Goal: Task Accomplishment & Management: Manage account settings

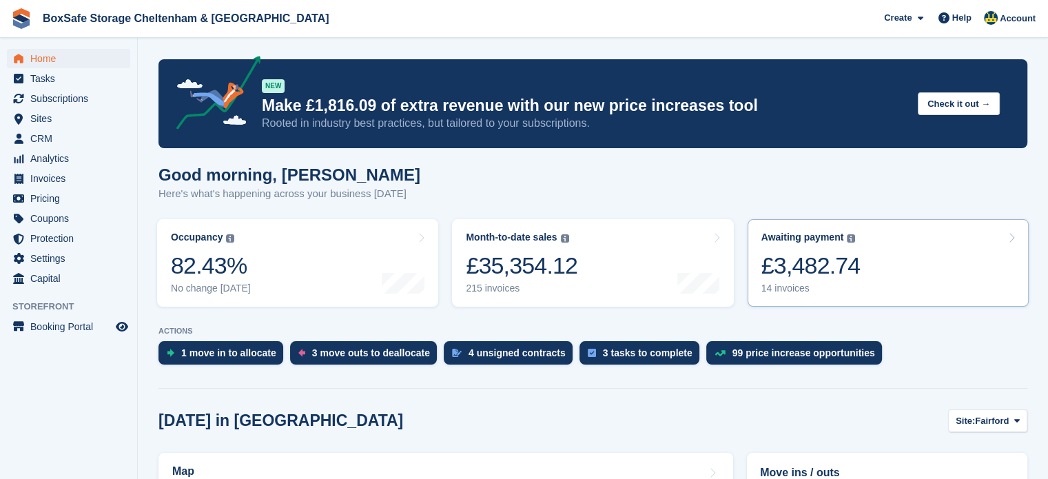
click at [902, 285] on link "Awaiting payment The total outstanding balance on all open invoices. £3,482.74 …" at bounding box center [888, 263] width 281 height 88
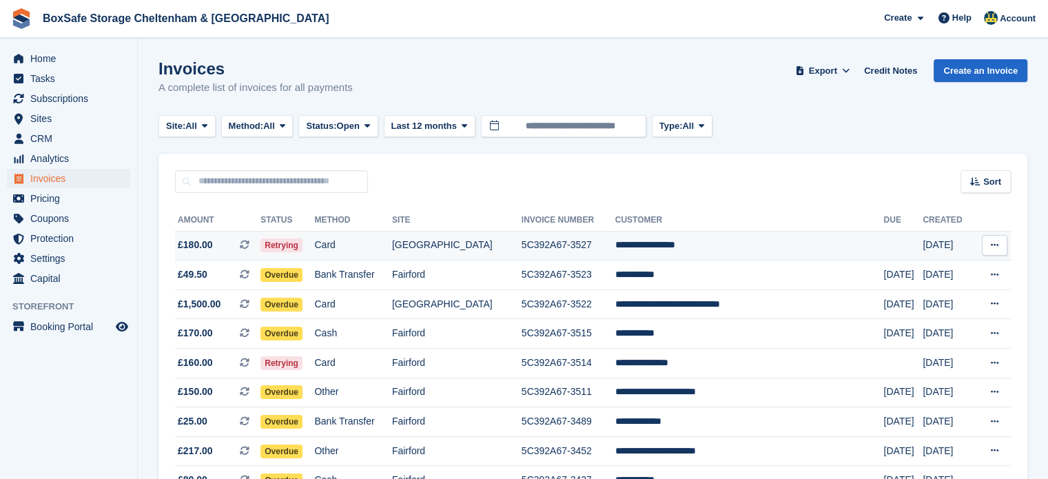
click at [744, 247] on td "**********" at bounding box center [750, 246] width 269 height 30
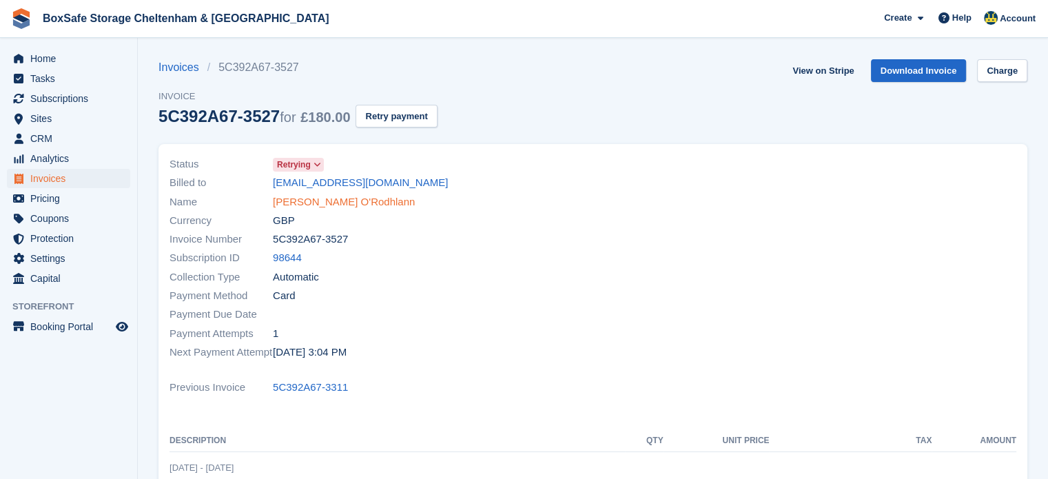
click at [332, 203] on link "Roland O'Rodhlann" at bounding box center [344, 202] width 142 height 16
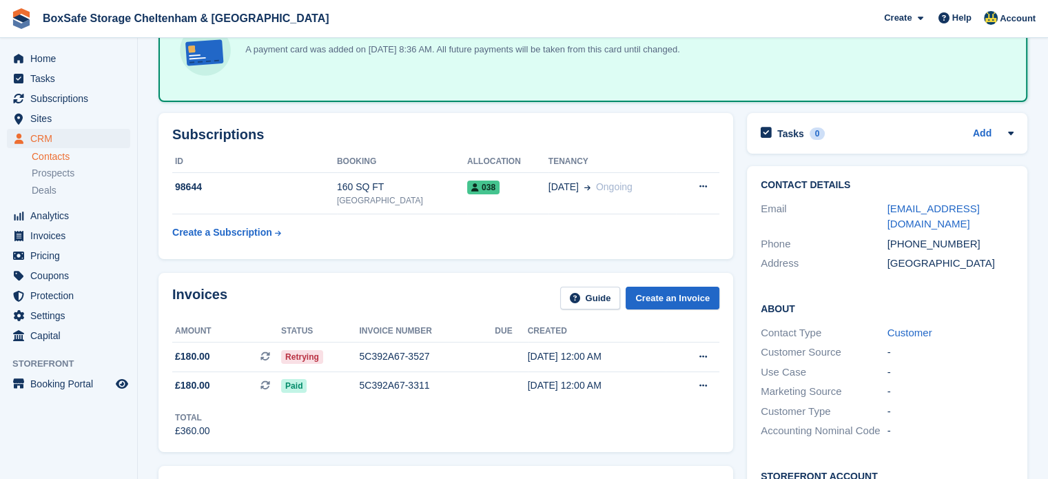
scroll to position [110, 0]
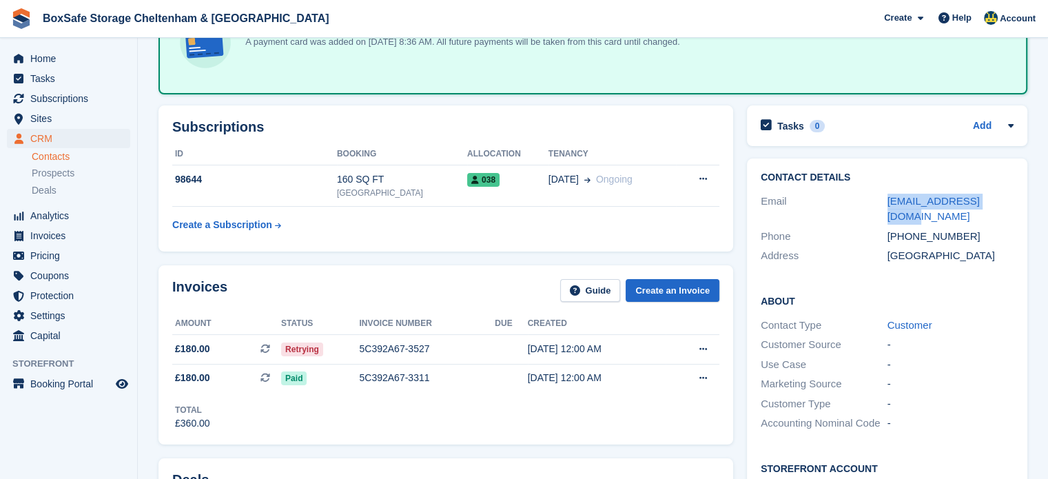
drag, startPoint x: 997, startPoint y: 201, endPoint x: 883, endPoint y: 201, distance: 114.4
click at [883, 201] on div "Email orodhlannr@gmail.com" at bounding box center [887, 209] width 253 height 35
copy div "orodhlannr@gmail.com"
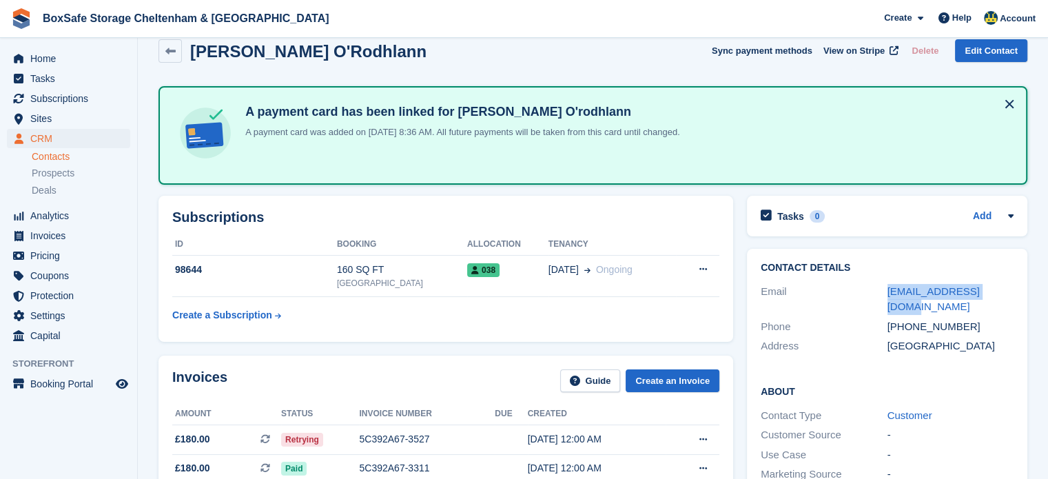
scroll to position [0, 0]
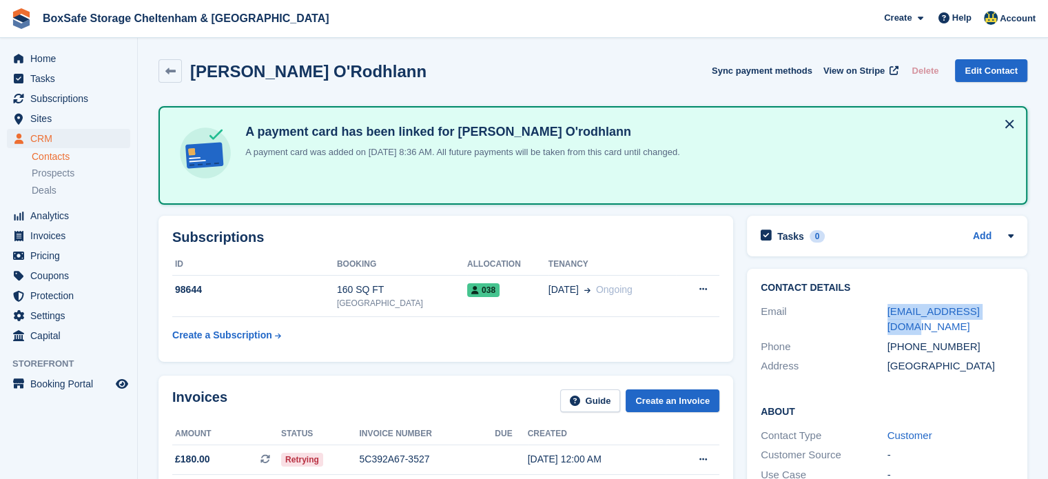
click at [485, 417] on div "Invoices Guide Create an Invoice" at bounding box center [445, 404] width 547 height 31
click at [42, 57] on span "Home" at bounding box center [71, 58] width 83 height 19
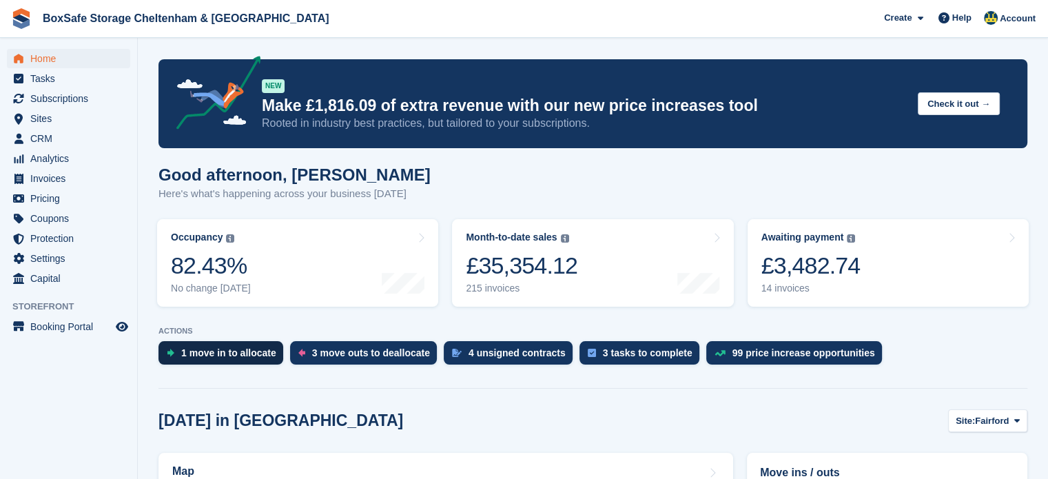
click at [203, 363] on div "1 move in to allocate" at bounding box center [221, 352] width 125 height 23
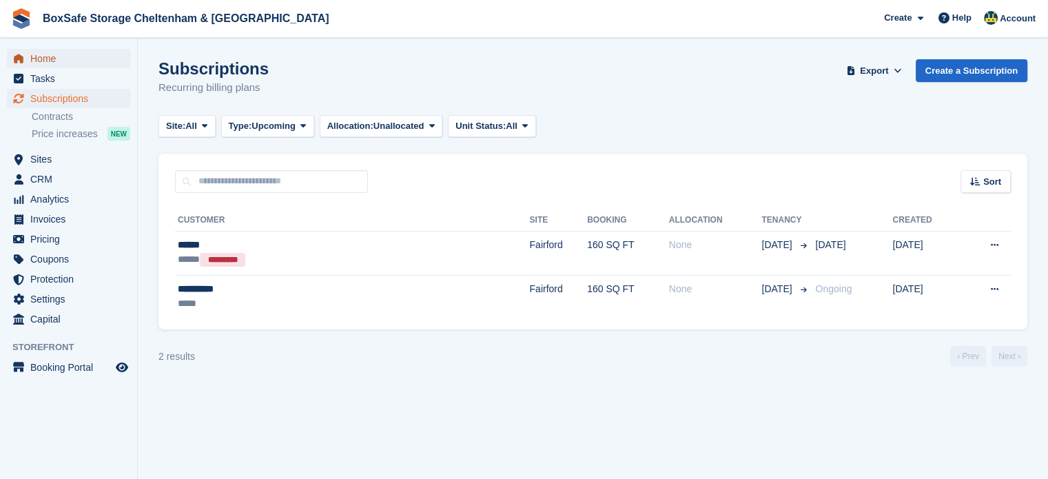
click at [41, 60] on span "Home" at bounding box center [71, 58] width 83 height 19
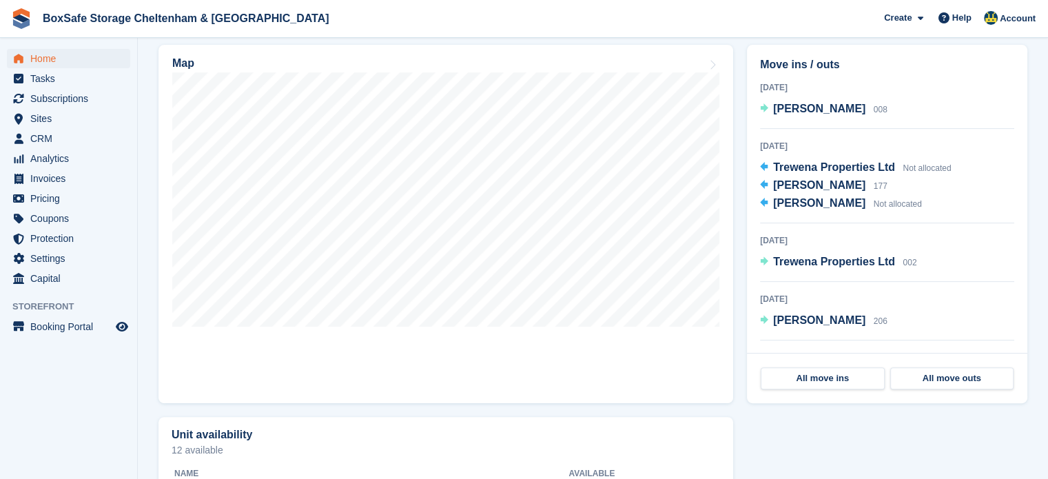
scroll to position [396, 0]
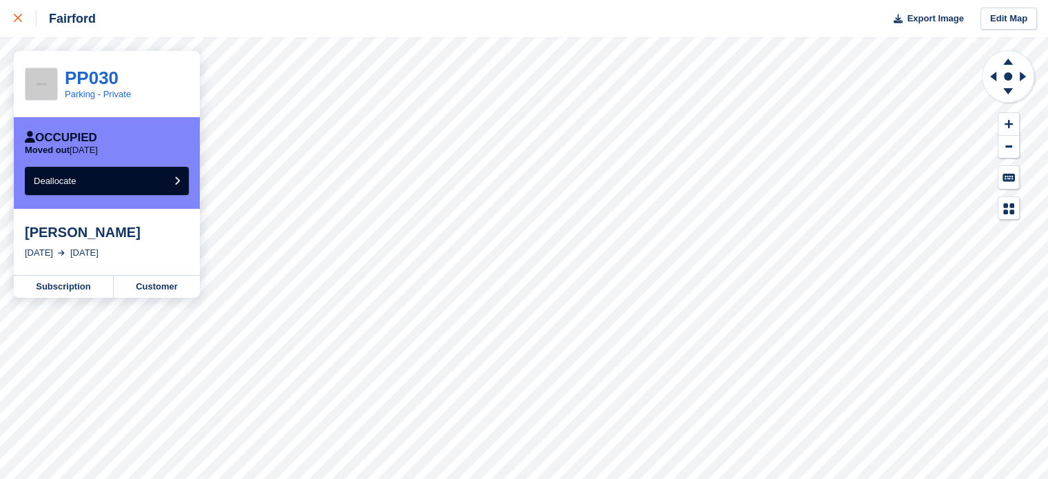
click at [19, 20] on icon at bounding box center [18, 18] width 8 height 8
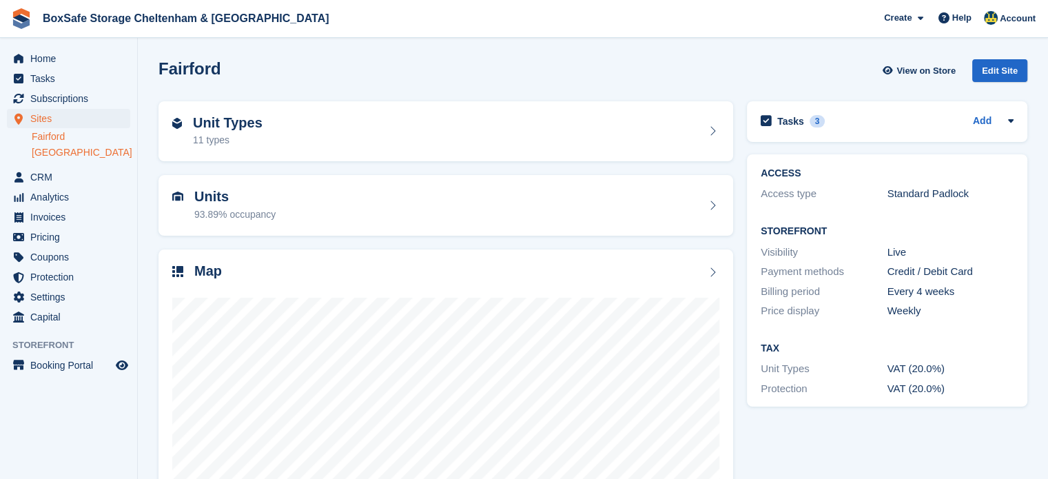
click at [69, 153] on link "[GEOGRAPHIC_DATA]" at bounding box center [81, 152] width 99 height 13
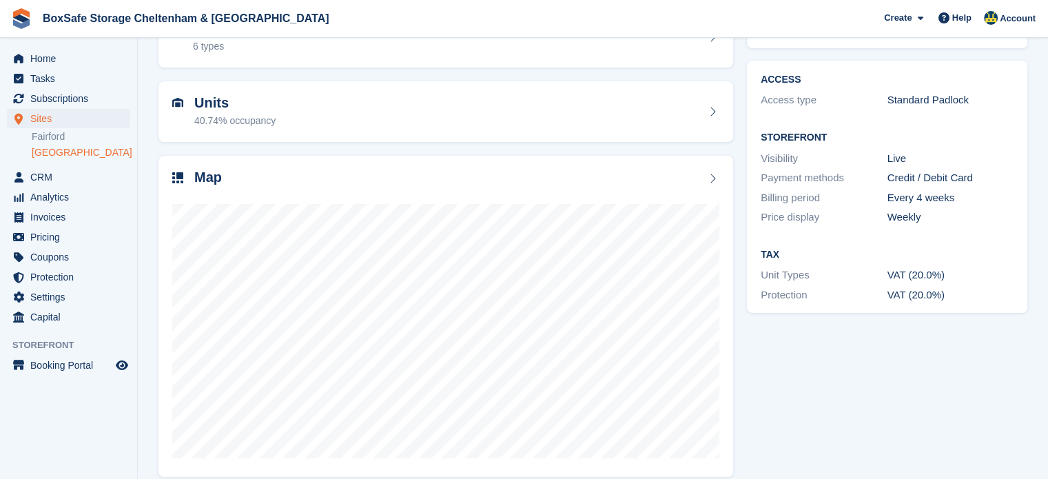
scroll to position [95, 0]
click at [97, 99] on span "Subscriptions" at bounding box center [71, 98] width 83 height 19
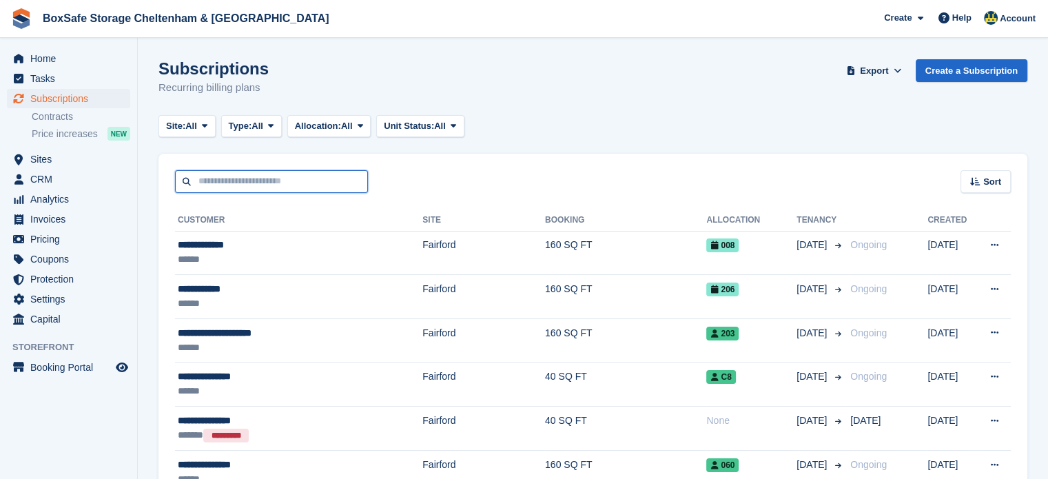
click at [320, 181] on input "text" at bounding box center [271, 181] width 193 height 23
type input "****"
